Goal: Transaction & Acquisition: Purchase product/service

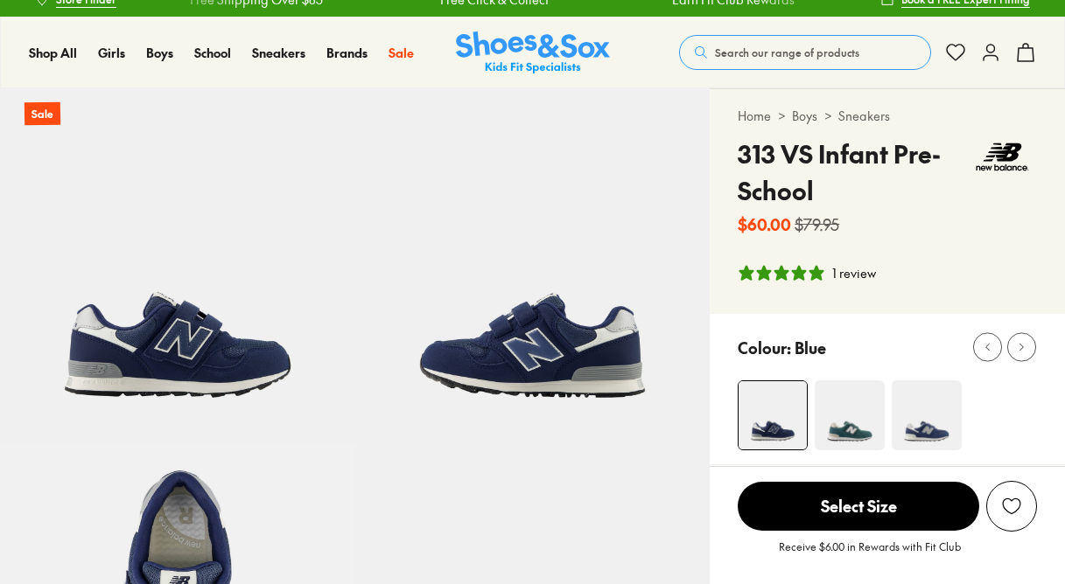
select select "*"
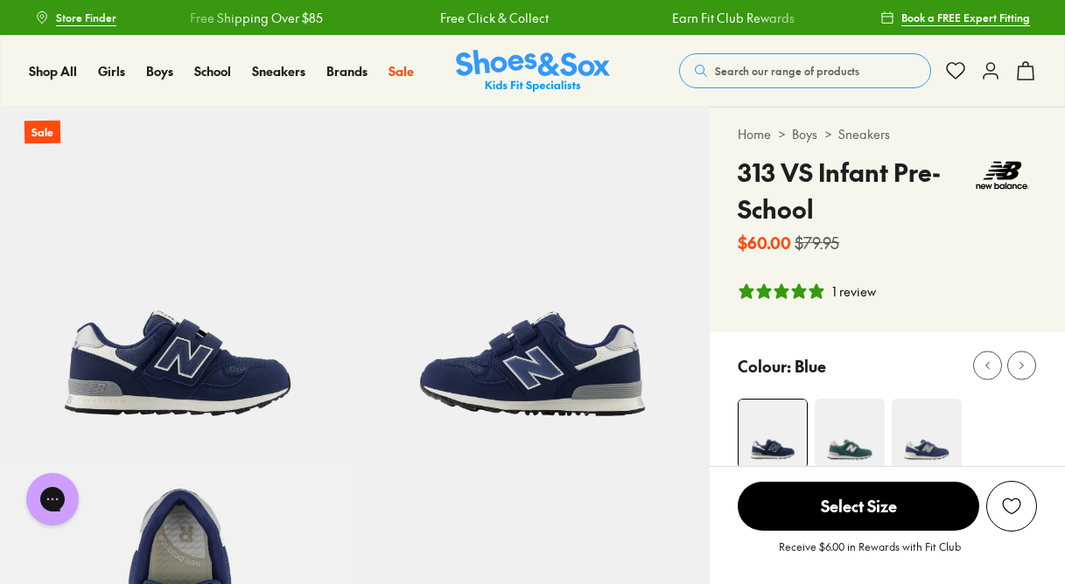
click at [801, 190] on h4 "313 VS Infant Pre-School" at bounding box center [853, 190] width 230 height 73
click at [786, 66] on span "Search our range of products" at bounding box center [787, 71] width 144 height 16
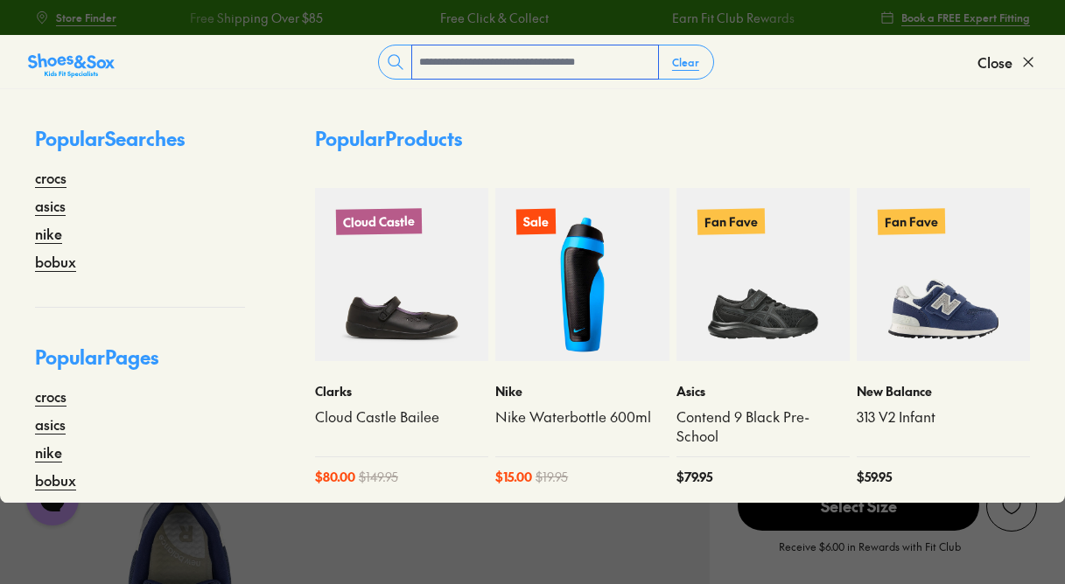
click at [582, 61] on input "text" at bounding box center [535, 61] width 246 height 33
type input "***"
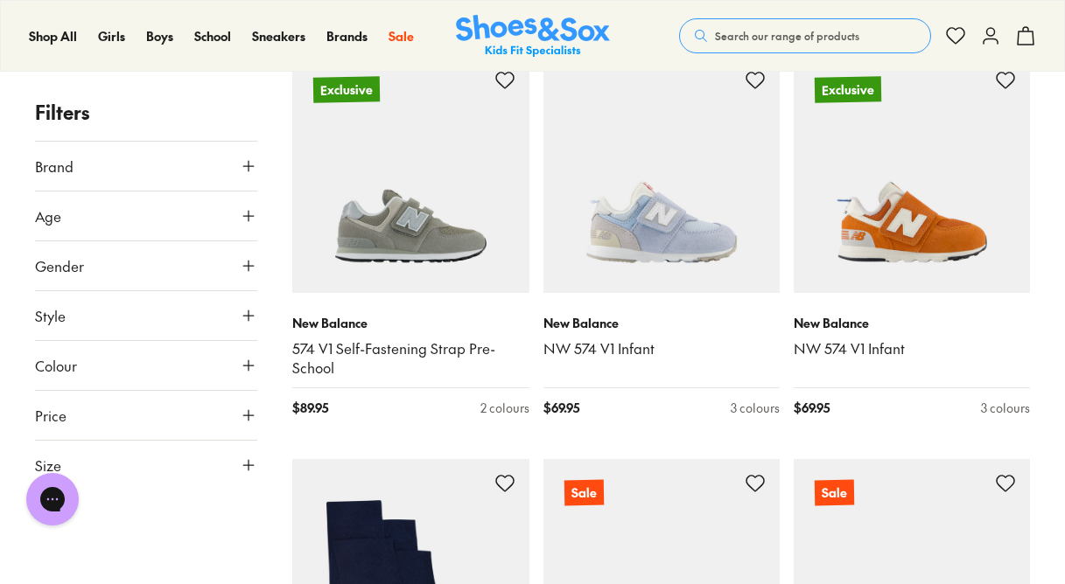
scroll to position [1409, 0]
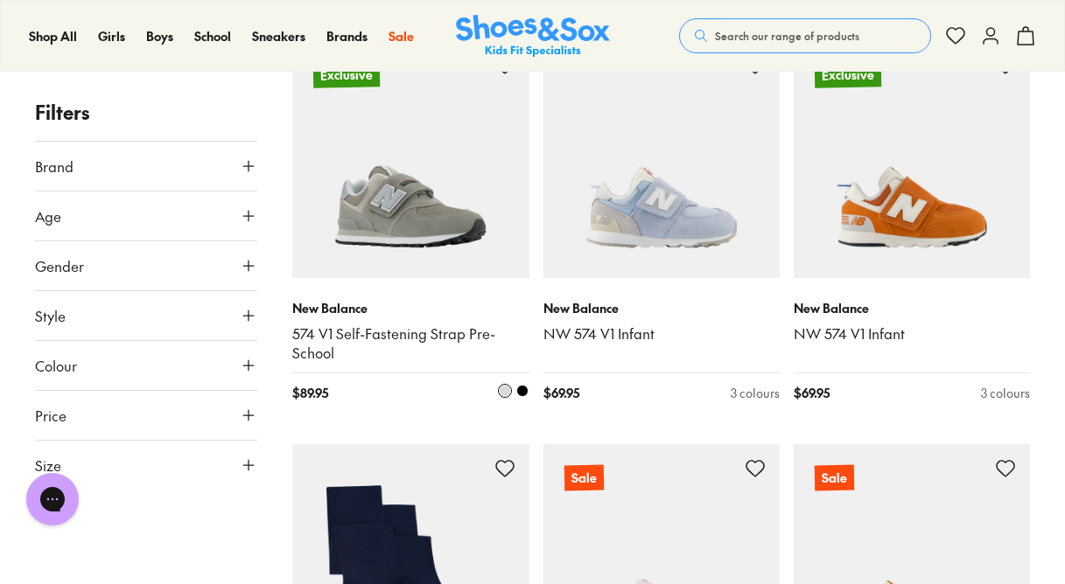
click at [388, 208] on img at bounding box center [410, 159] width 236 height 236
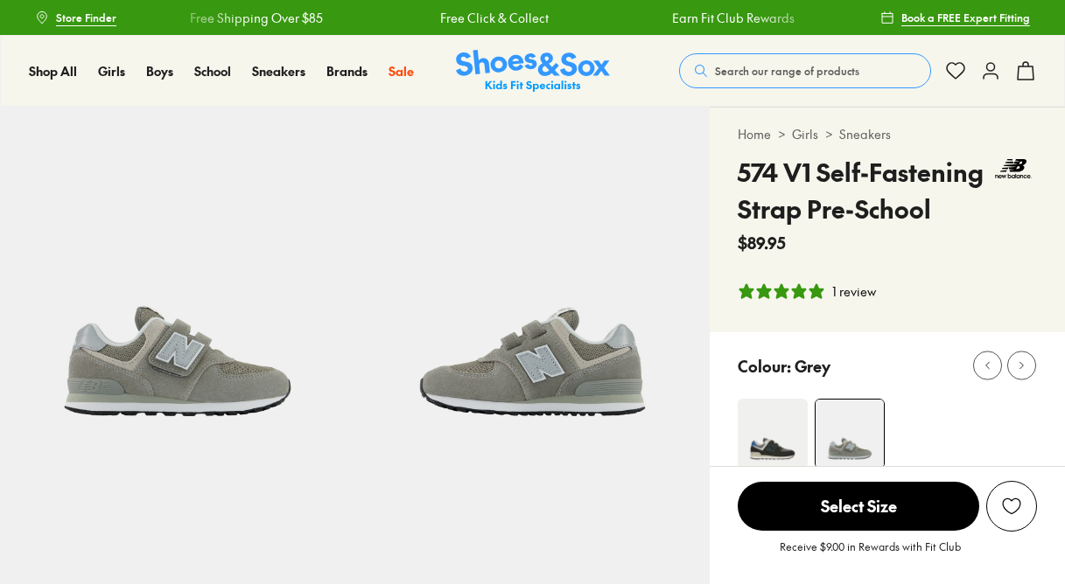
select select "*"
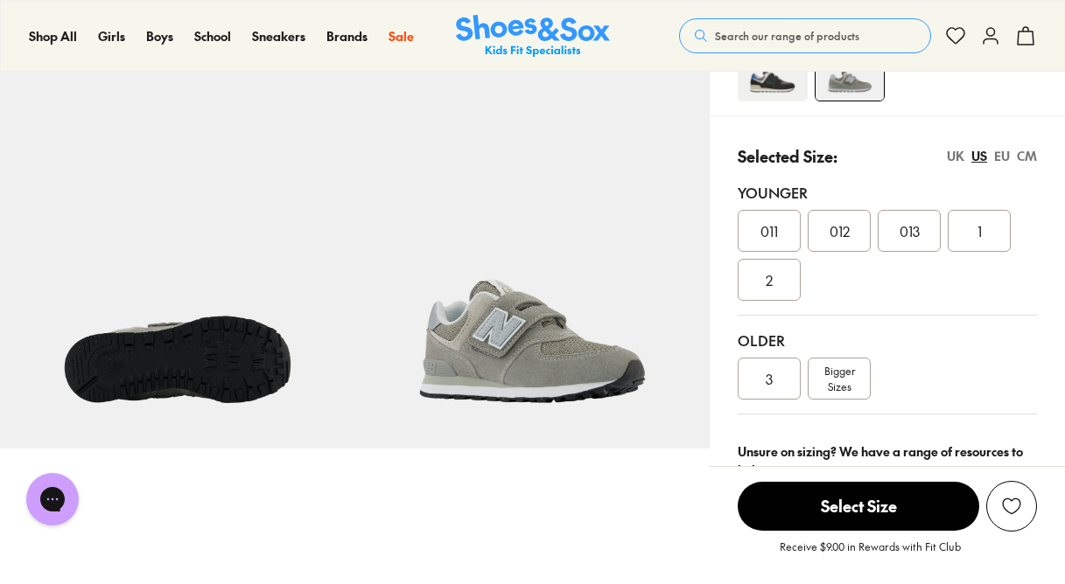
scroll to position [380, 0]
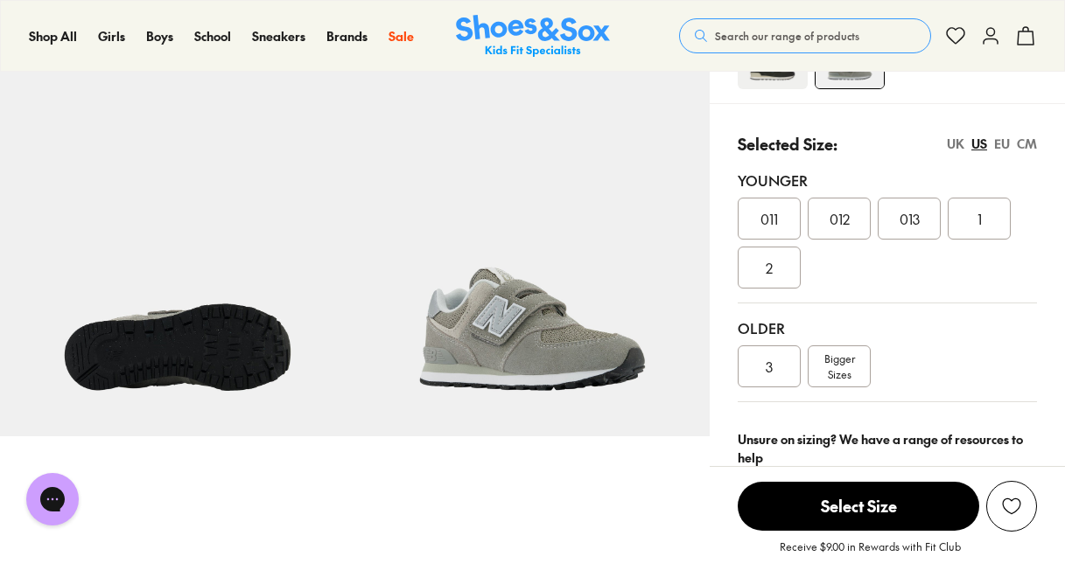
click at [834, 228] on span "012" at bounding box center [839, 218] width 20 height 21
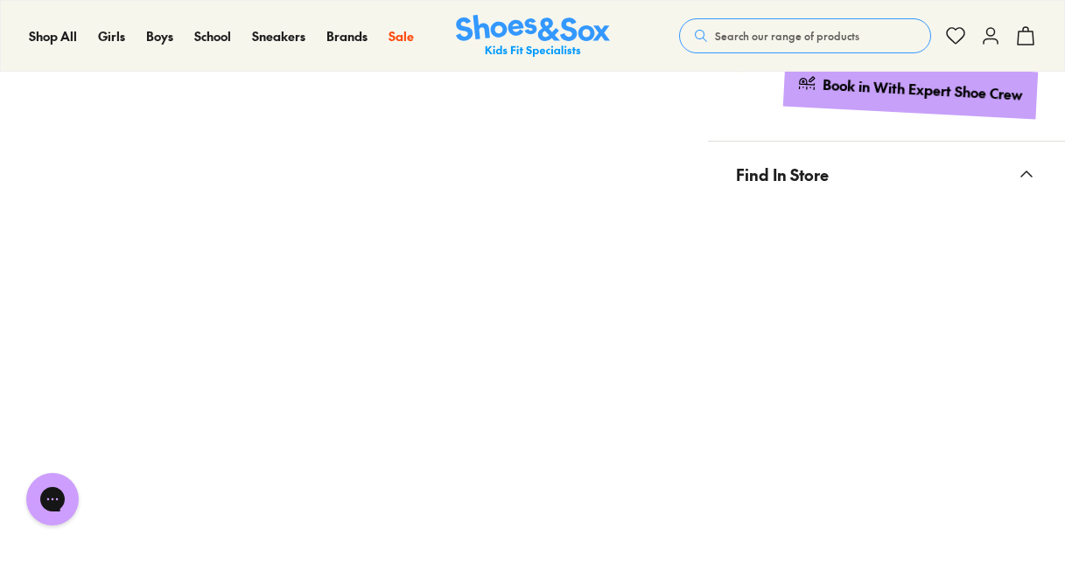
scroll to position [1056, 0]
click at [695, 421] on div "Pinch & Zoom (100%)" at bounding box center [354, 113] width 708 height 2124
